Goal: Find contact information: Find contact information

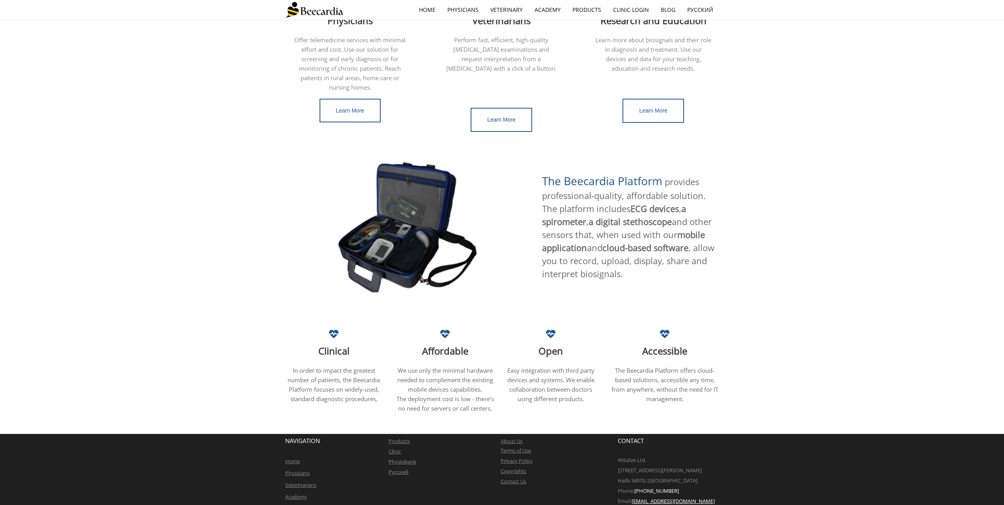
scroll to position [291, 0]
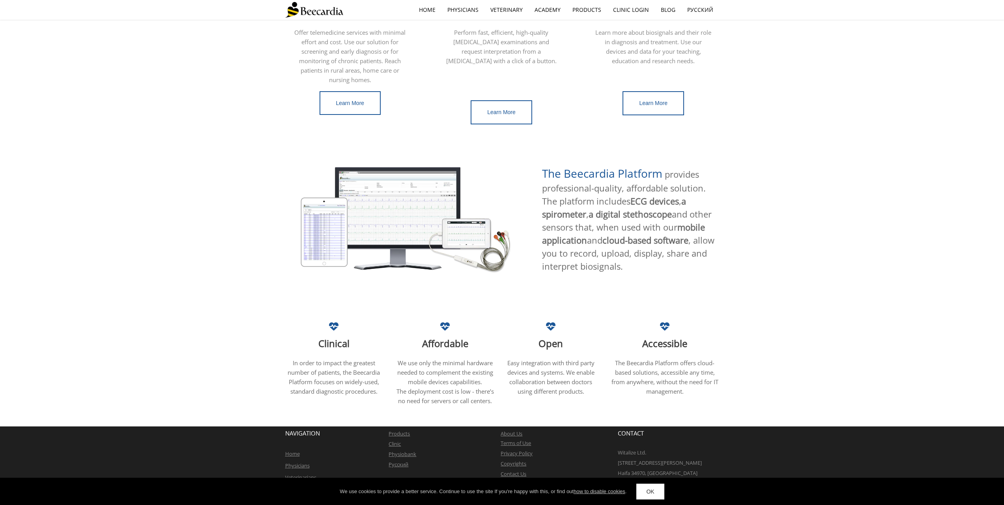
click at [659, 488] on link "OK" at bounding box center [650, 491] width 28 height 16
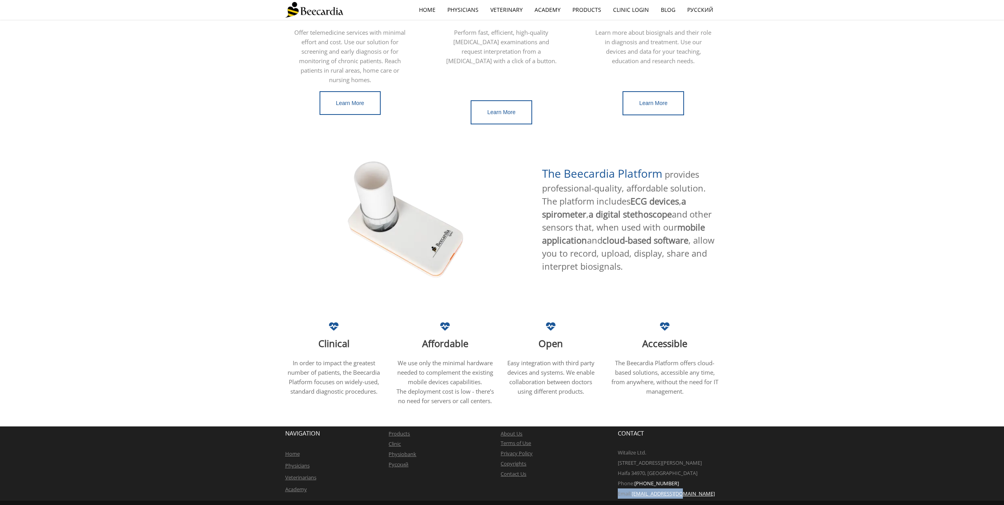
drag, startPoint x: 695, startPoint y: 484, endPoint x: 619, endPoint y: 484, distance: 75.8
click at [619, 488] on p "Email: info@beecardia.com" at bounding box center [668, 493] width 101 height 10
copy p "Email: info@beecardia.com"
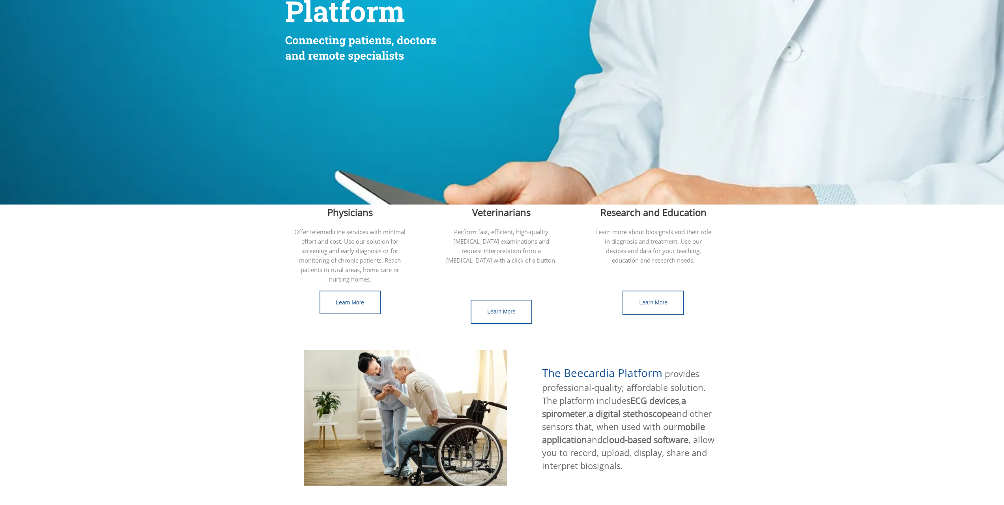
scroll to position [0, 0]
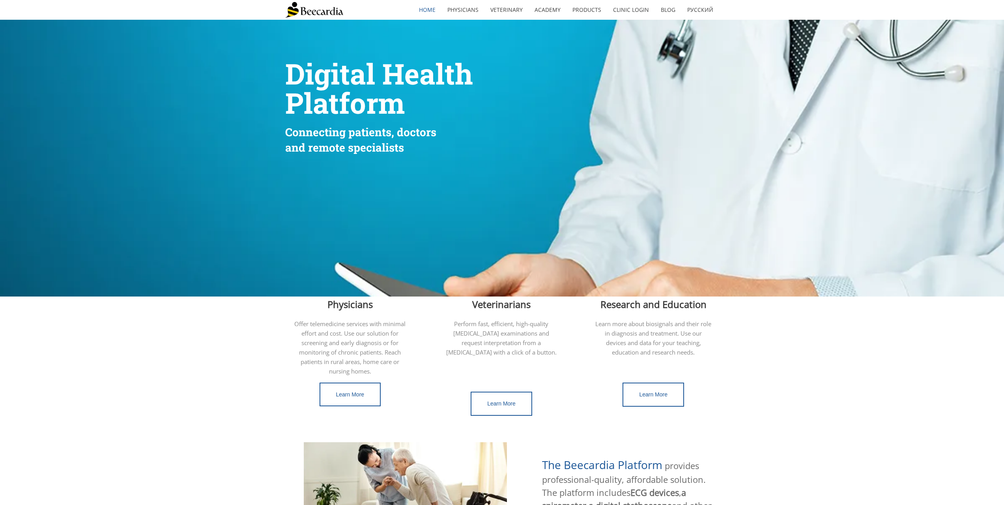
drag, startPoint x: 816, startPoint y: 368, endPoint x: 756, endPoint y: 111, distance: 263.7
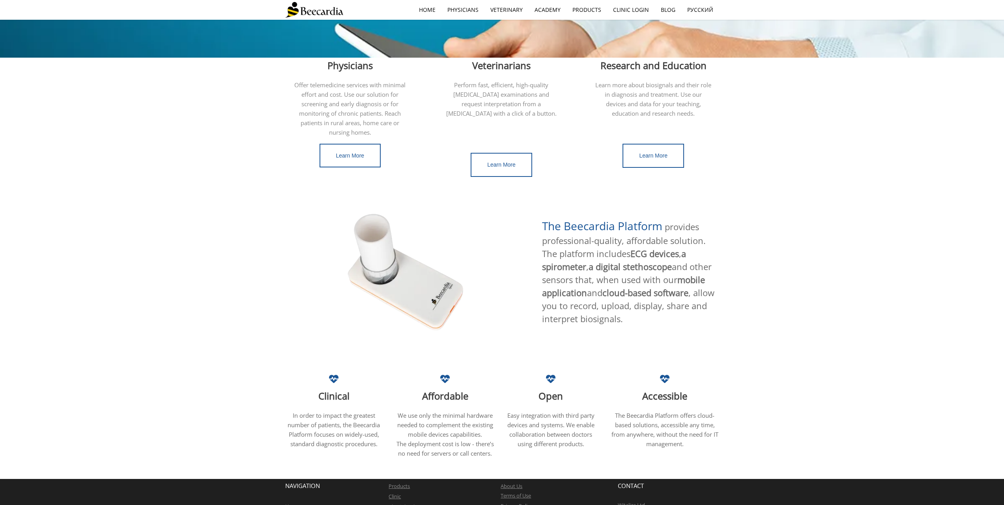
scroll to position [291, 0]
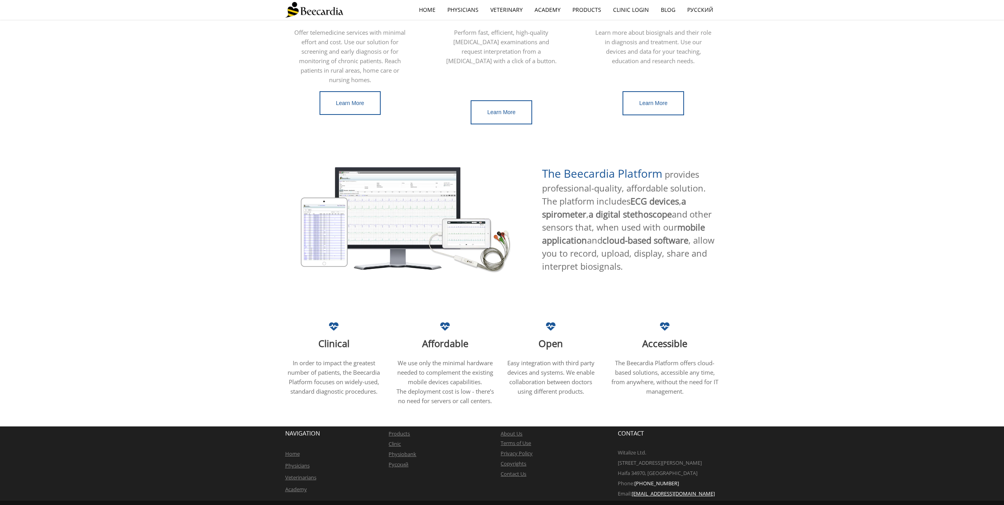
click at [507, 470] on link "Contact Us" at bounding box center [514, 473] width 26 height 7
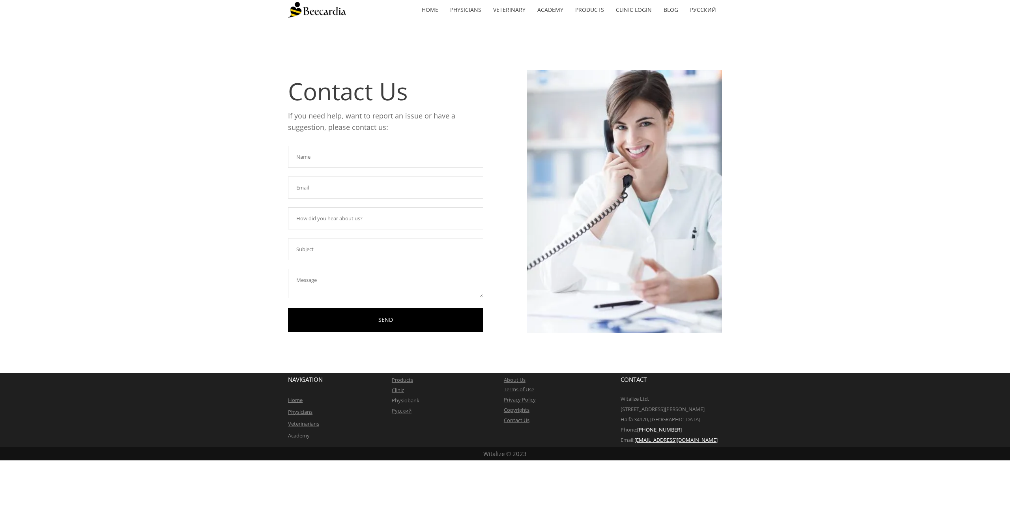
click at [306, 14] on img at bounding box center [317, 10] width 58 height 16
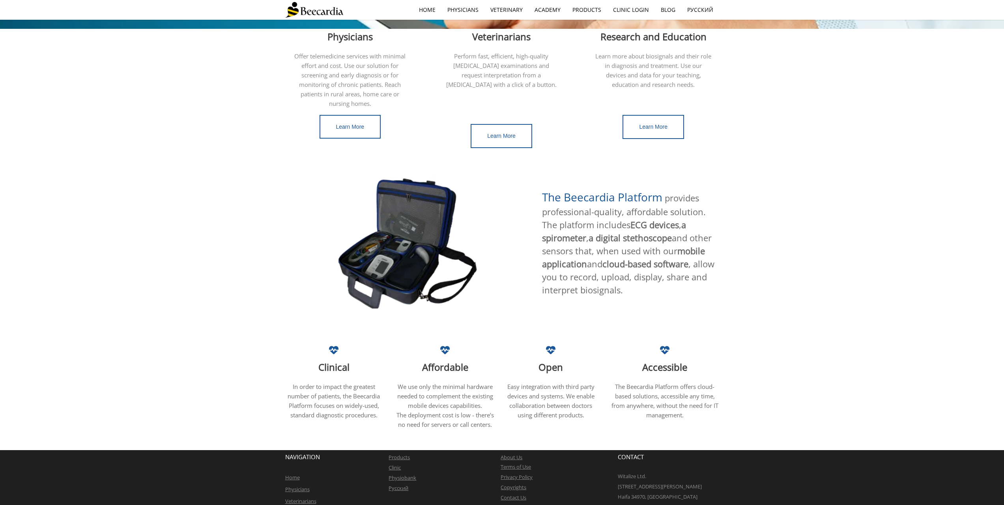
scroll to position [291, 0]
